Goal: Task Accomplishment & Management: Complete application form

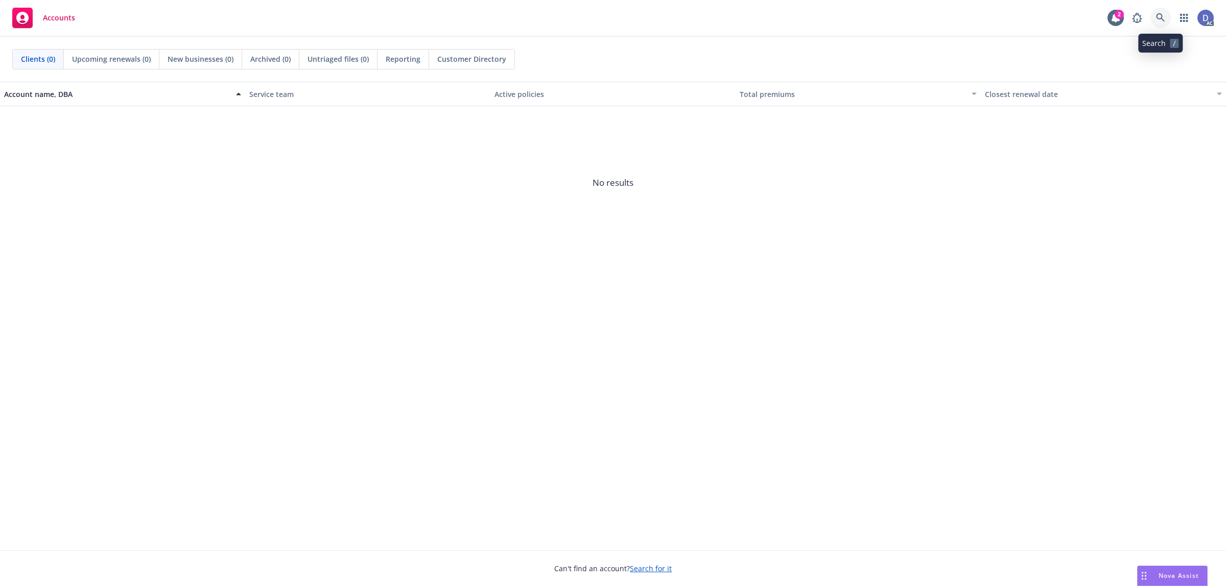
click at [1157, 18] on icon at bounding box center [1160, 17] width 9 height 9
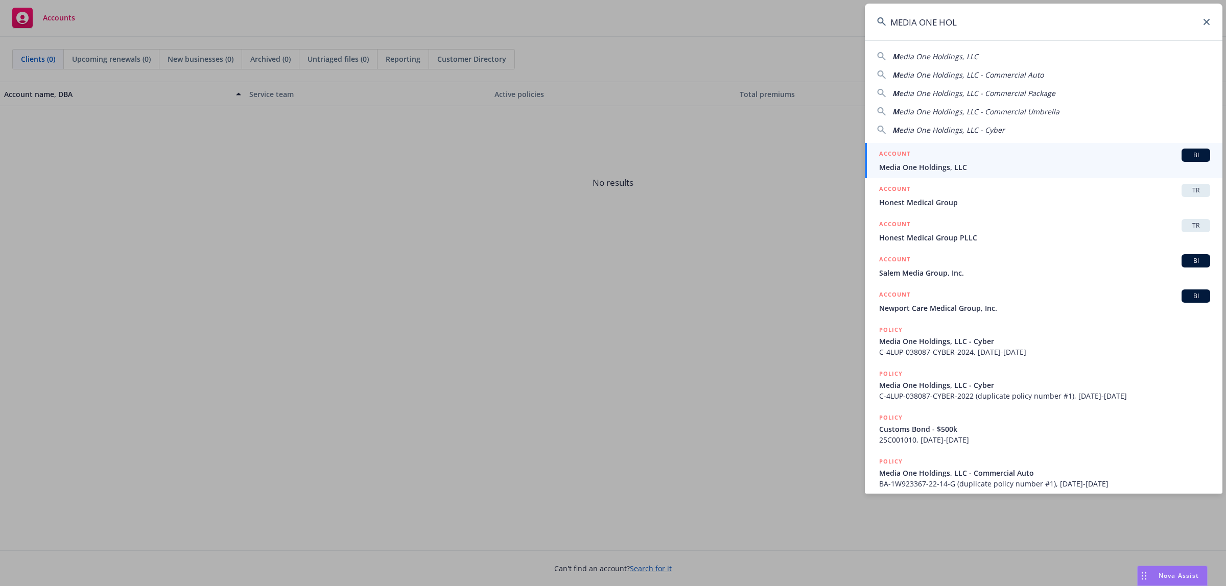
type input "MEDIA ONE HOL"
click at [1042, 164] on span "Media One Holdings, LLC" at bounding box center [1044, 167] width 331 height 11
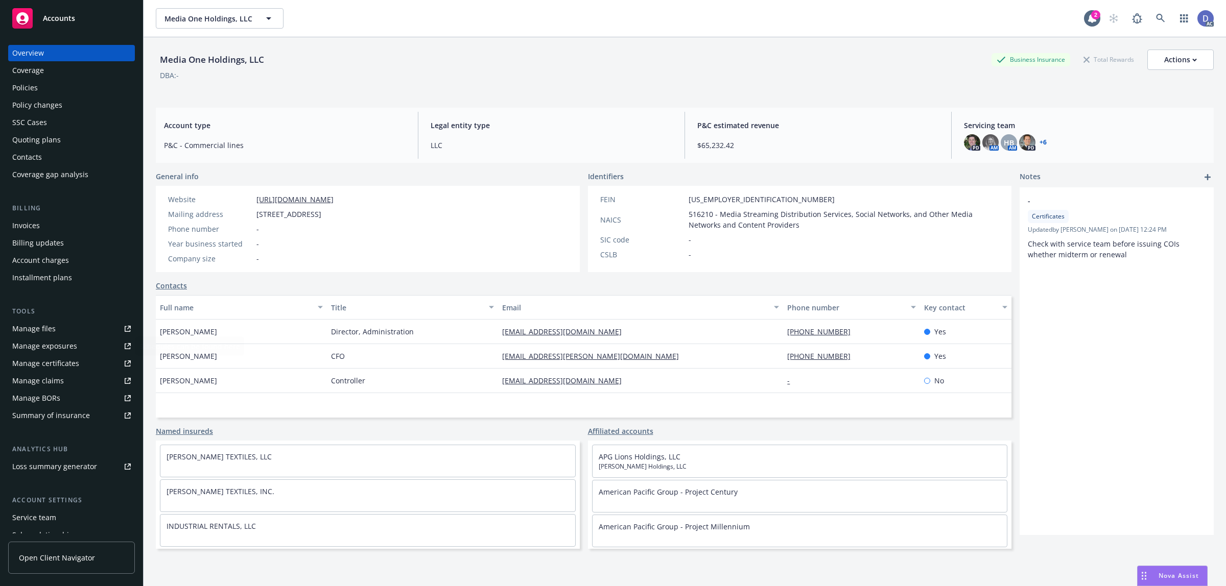
click at [58, 379] on div "Manage claims" at bounding box center [38, 381] width 52 height 16
click at [46, 328] on div "Manage files" at bounding box center [33, 329] width 43 height 16
copy div "Media One Holdings, LLC"
drag, startPoint x: 272, startPoint y: 67, endPoint x: 162, endPoint y: 62, distance: 110.4
click at [162, 62] on div "Media One Holdings, LLC Business Insurance Total Rewards Actions" at bounding box center [685, 60] width 1058 height 20
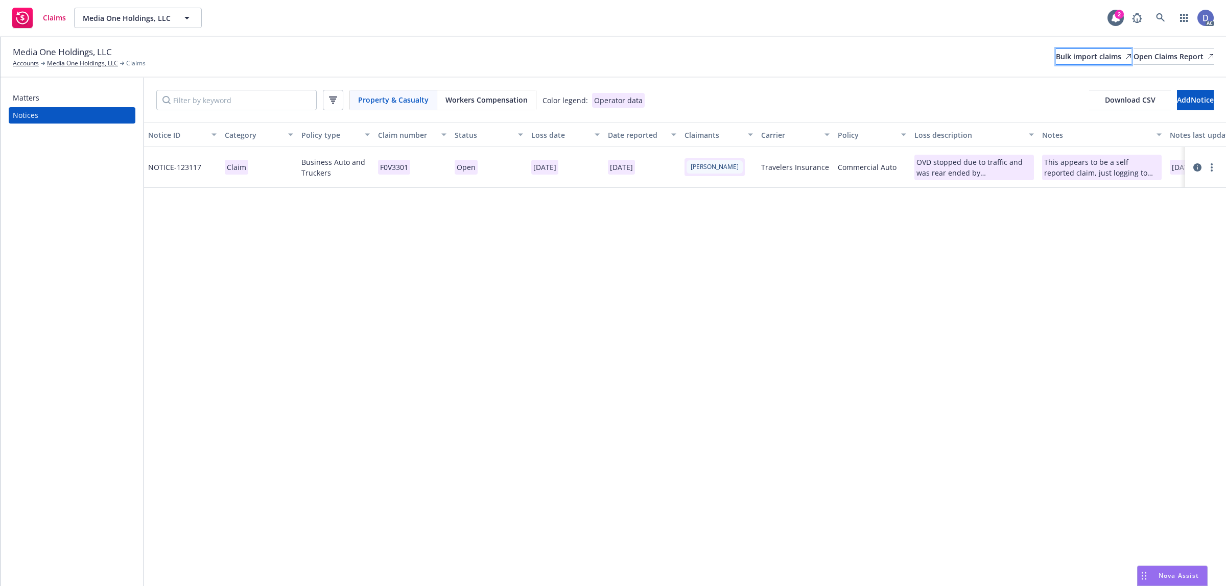
click at [1056, 58] on div "Bulk import claims" at bounding box center [1094, 56] width 76 height 15
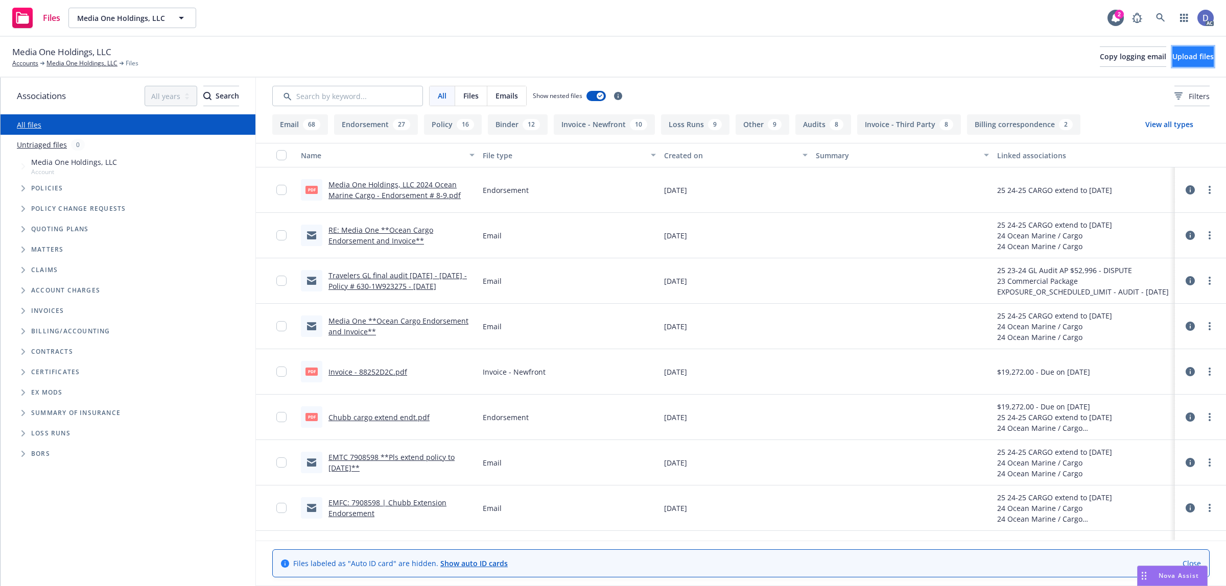
click at [1188, 59] on span "Upload files" at bounding box center [1192, 57] width 41 height 10
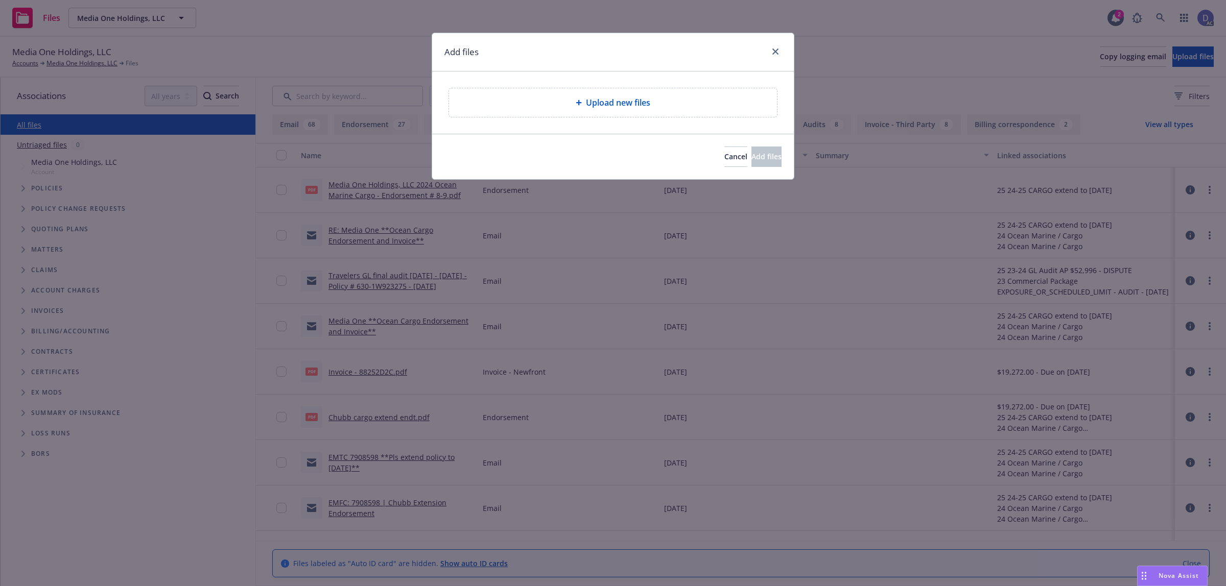
click at [652, 99] on div "Upload new files" at bounding box center [613, 103] width 312 height 12
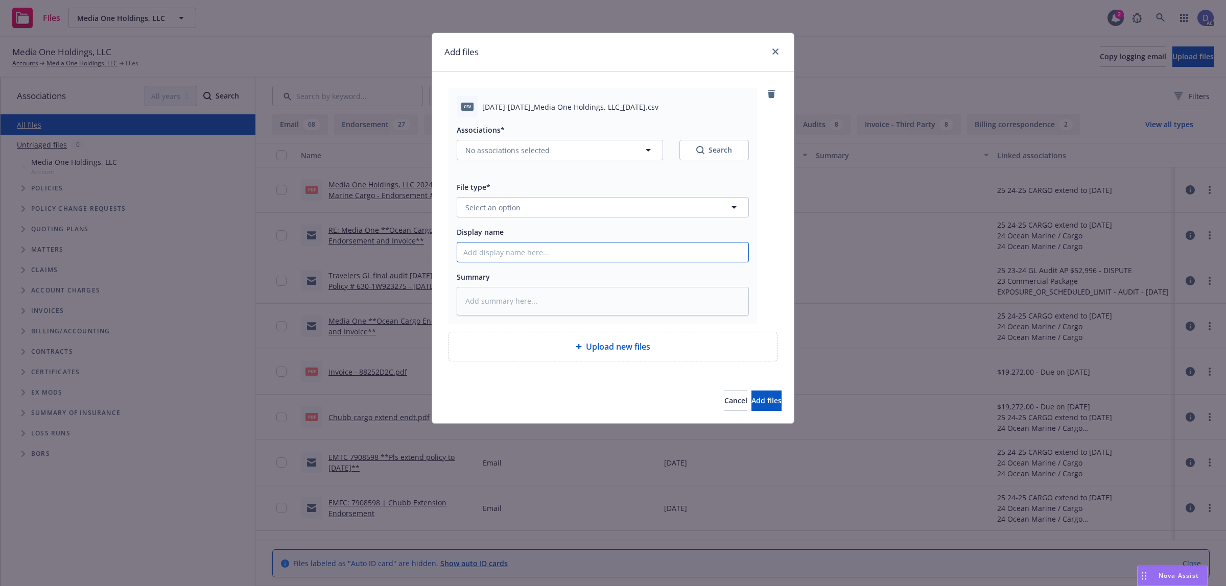
click at [557, 246] on input "Display name" at bounding box center [602, 252] width 291 height 19
paste input "2023-2024_Media One Holdings, LLC_9-21-2024"
type textarea "x"
type input "2023-2024_Media One Holdings, LLC_9-21-2024"
click at [546, 208] on button "Select an option" at bounding box center [603, 207] width 292 height 20
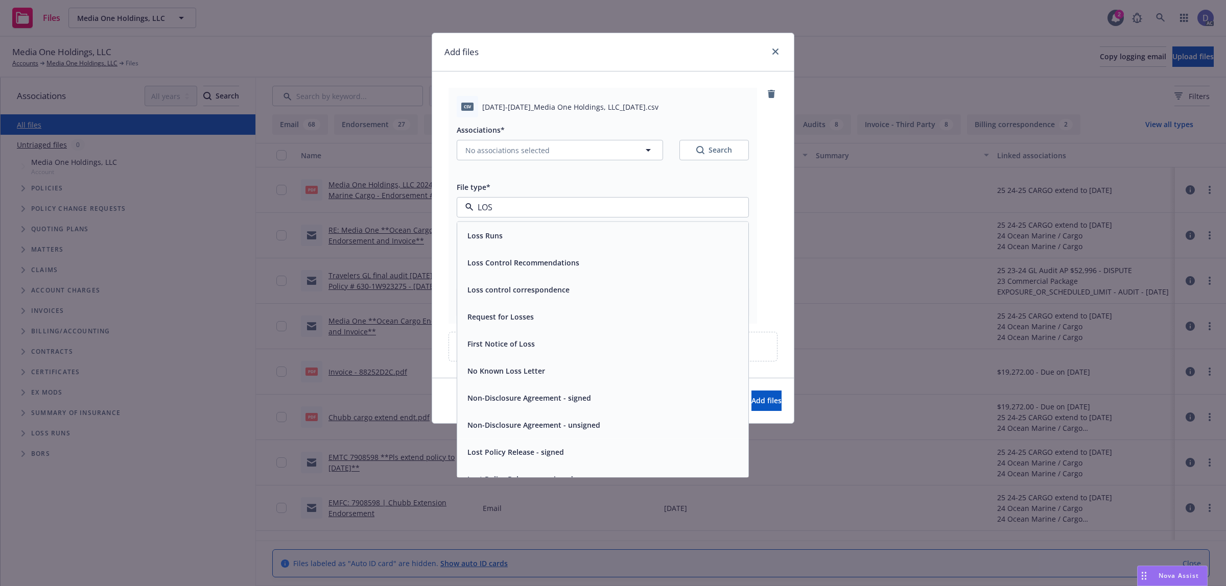
type input "LOSS"
click at [549, 226] on div "Loss Runs" at bounding box center [602, 235] width 291 height 27
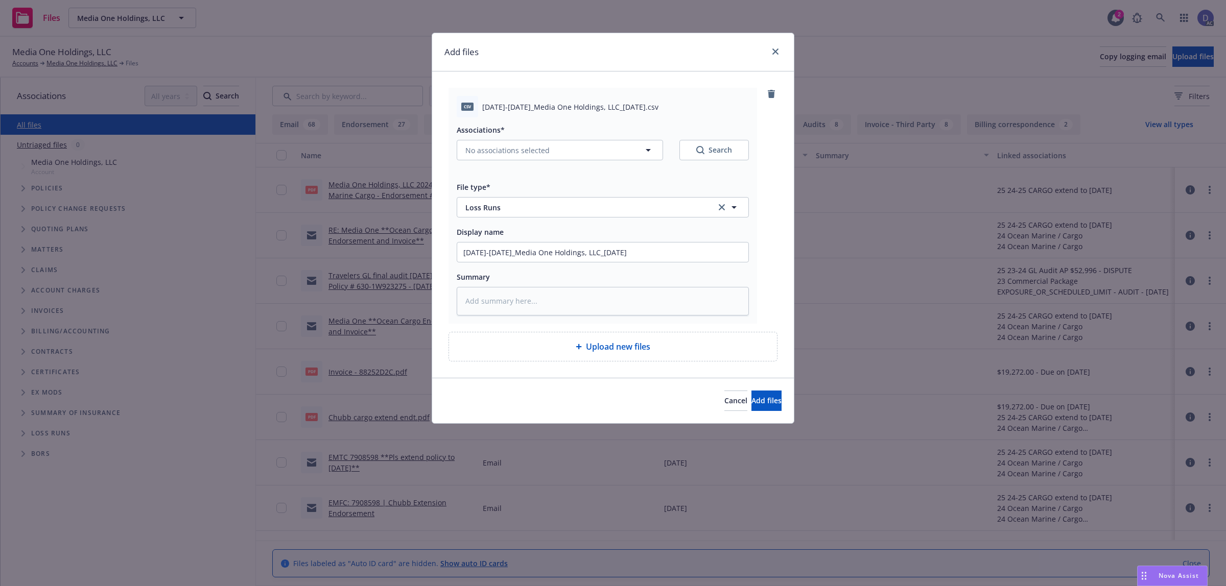
click at [502, 164] on div "Associations* No associations selected Search" at bounding box center [603, 148] width 292 height 49
click at [512, 157] on button "No associations selected" at bounding box center [560, 150] width 206 height 20
type textarea "x"
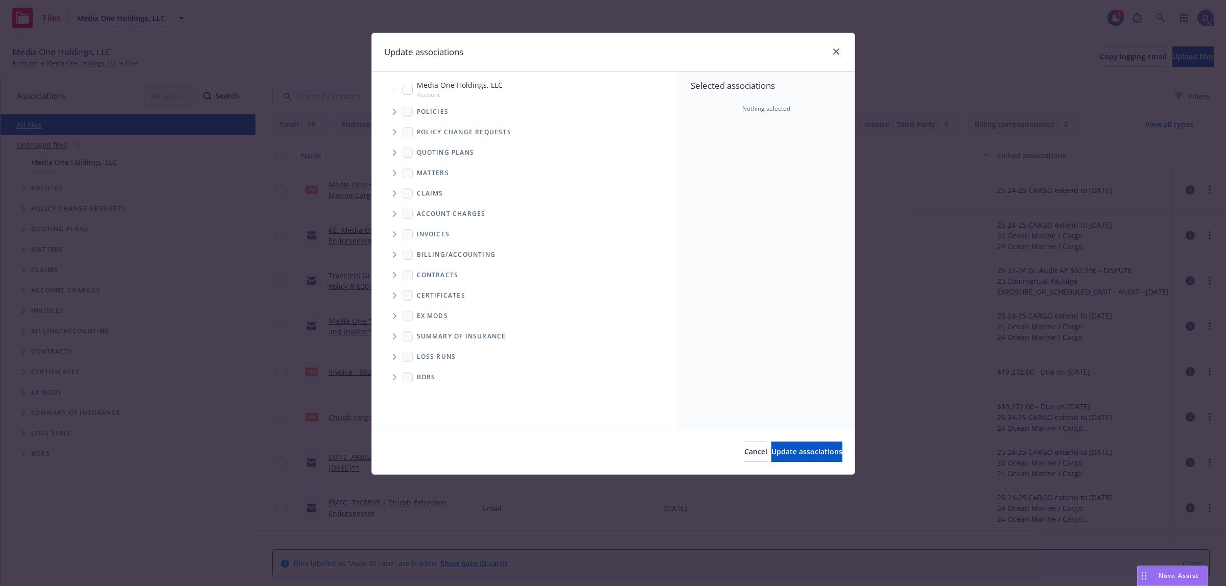
drag, startPoint x: 397, startPoint y: 113, endPoint x: 741, endPoint y: 159, distance: 346.8
click at [398, 112] on span "Tree Example" at bounding box center [394, 112] width 16 height 16
click at [768, 161] on div "Selected associations Nothing selected" at bounding box center [766, 249] width 176 height 357
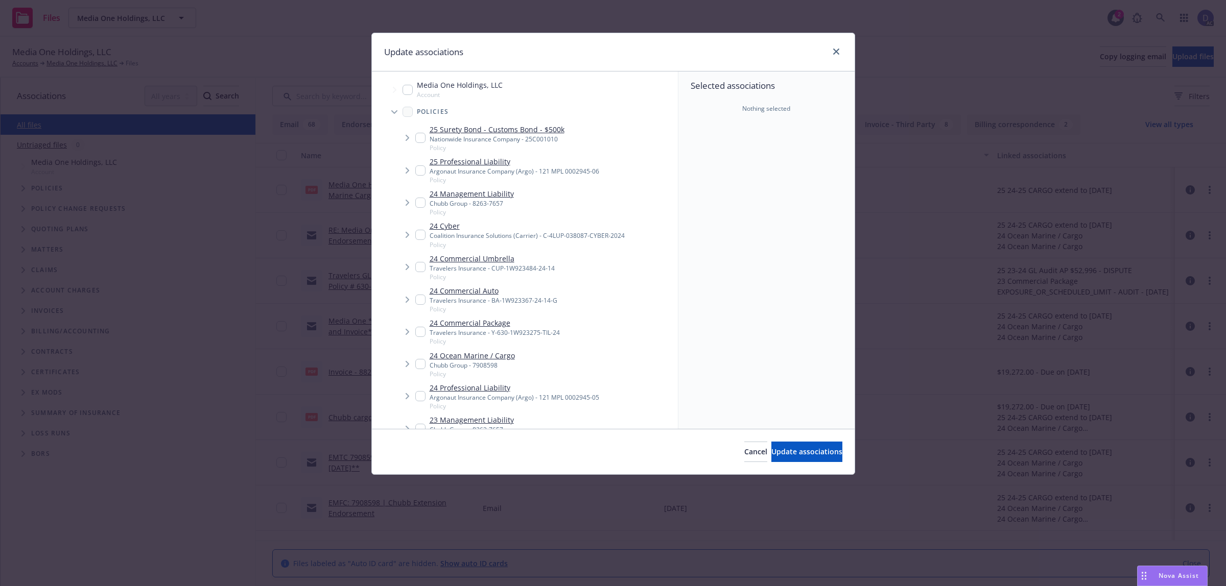
scroll to position [192, 0]
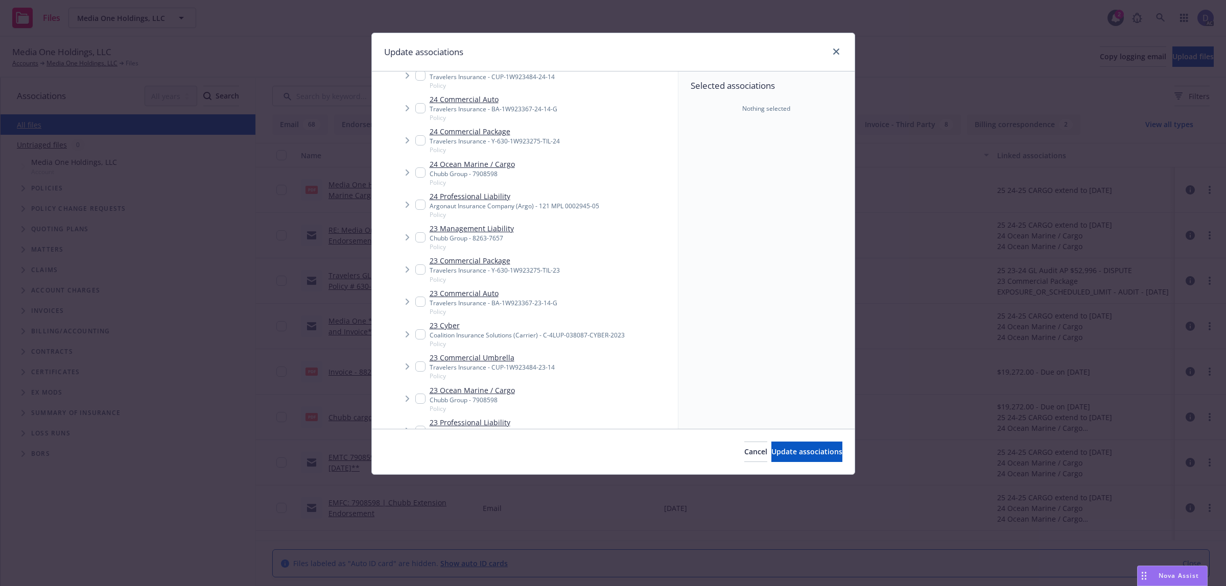
click at [493, 298] on link "23 Commercial Auto" at bounding box center [494, 293] width 128 height 11
checkbox input "true"
click at [779, 450] on span "Update associations" at bounding box center [806, 452] width 71 height 10
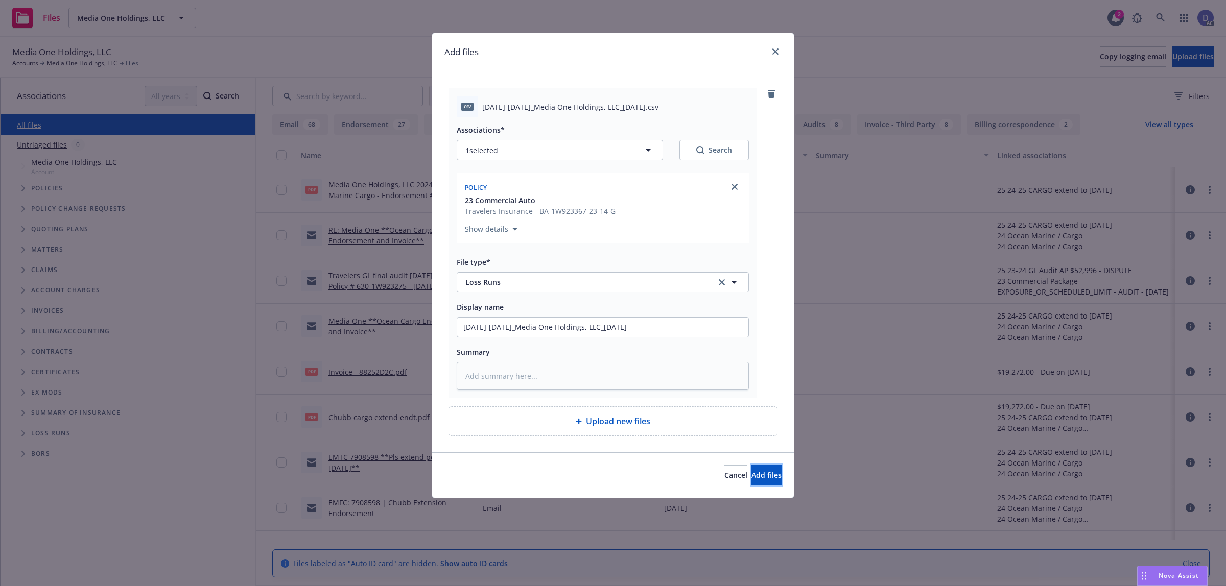
click at [756, 479] on span "Add files" at bounding box center [766, 475] width 30 height 10
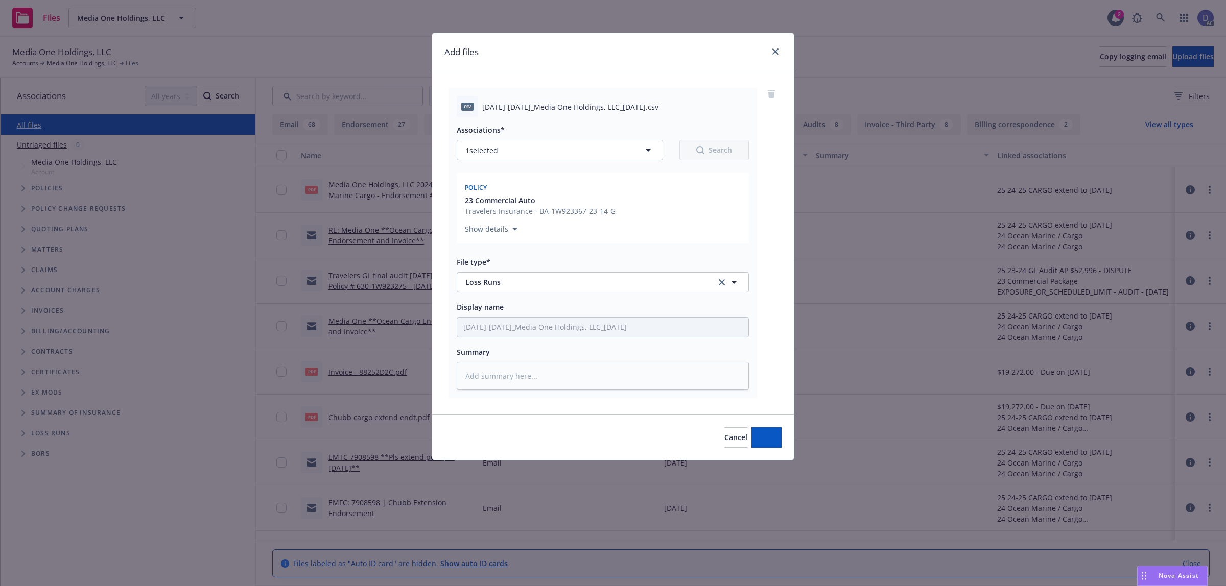
type textarea "x"
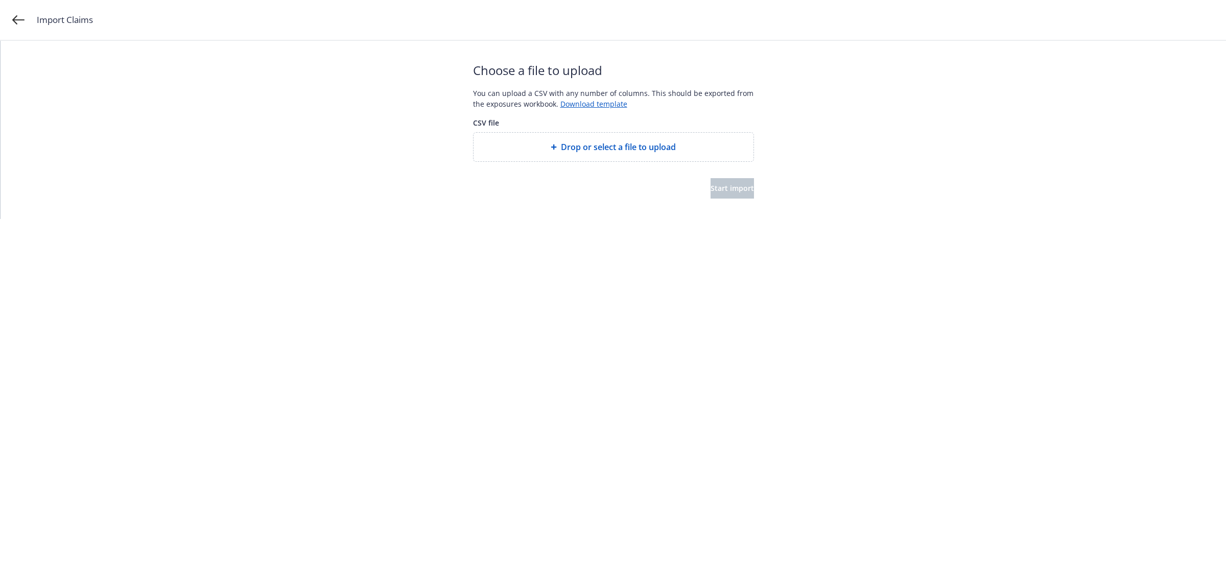
click at [622, 149] on span "Drop or select a file to upload" at bounding box center [618, 147] width 115 height 12
click at [729, 190] on span "Start import" at bounding box center [731, 188] width 43 height 10
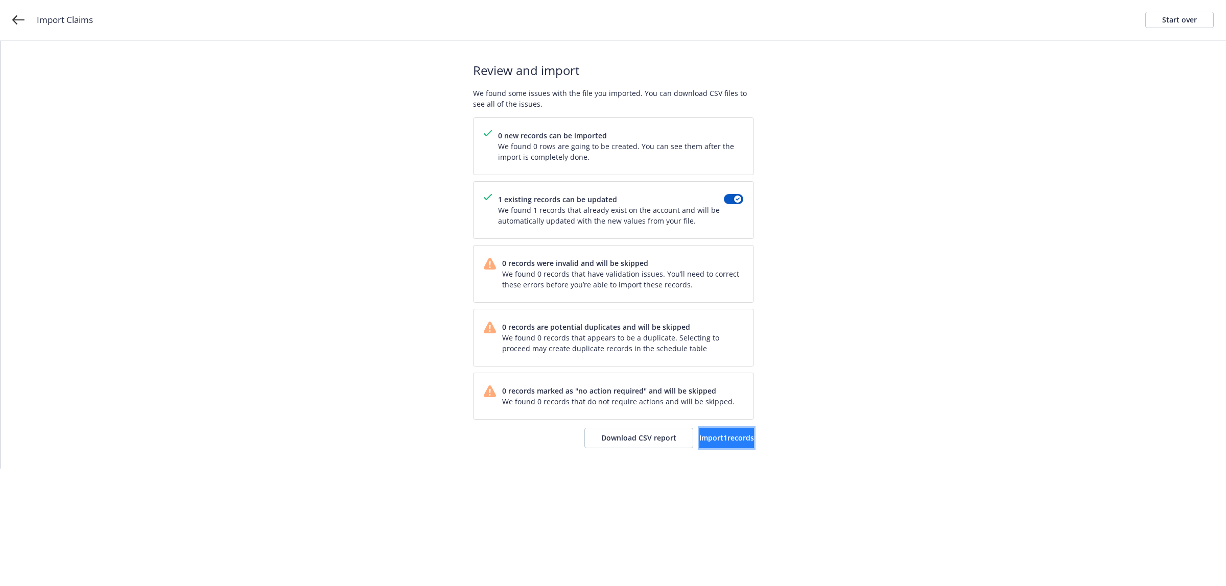
click at [699, 438] on span "Import 1 records" at bounding box center [726, 438] width 55 height 10
click at [711, 451] on div "Import complete Your records were successfully imported into your accounts. You…" at bounding box center [613, 255] width 281 height 428
click at [706, 442] on span "View accounts" at bounding box center [712, 438] width 50 height 10
